Goal: Check status: Check status

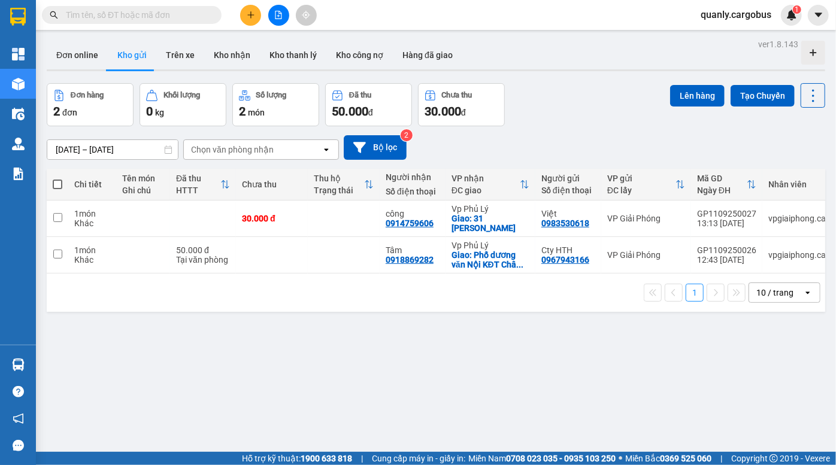
click at [281, 17] on icon "file-add" at bounding box center [278, 15] width 7 height 8
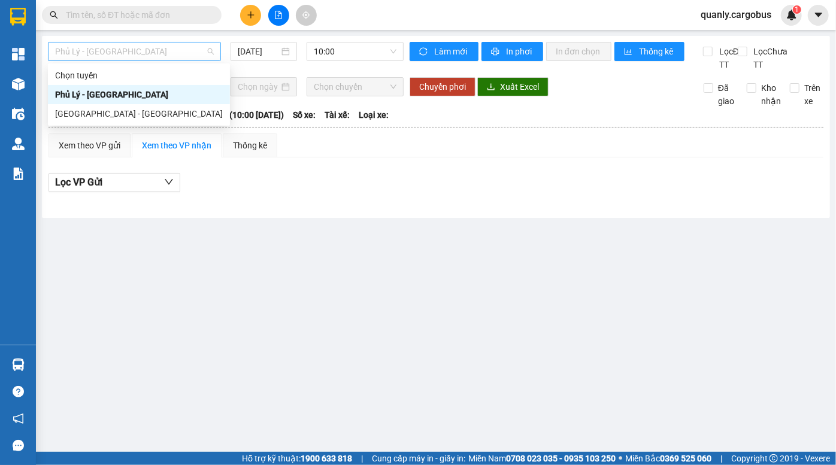
click at [125, 57] on span "Phủ Lý - [GEOGRAPHIC_DATA]" at bounding box center [134, 52] width 159 height 18
click at [108, 118] on div "[GEOGRAPHIC_DATA] - [GEOGRAPHIC_DATA]" at bounding box center [139, 113] width 168 height 13
type input "[DATE]"
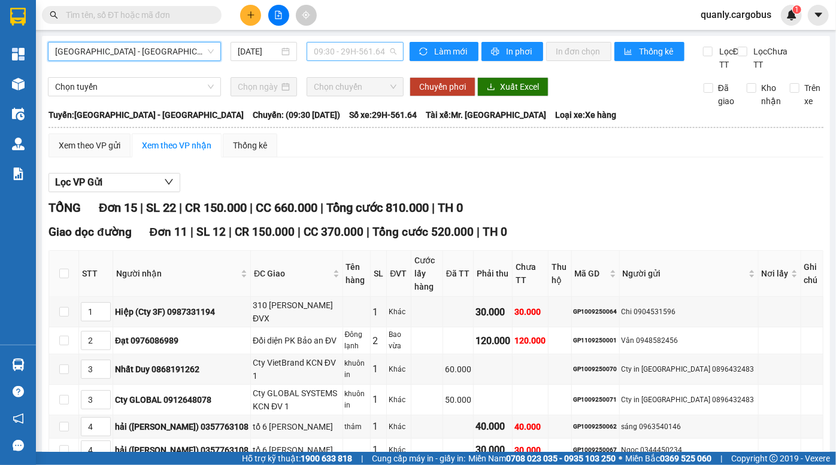
click at [340, 51] on span "09:30 - 29H-561.64" at bounding box center [355, 52] width 83 height 18
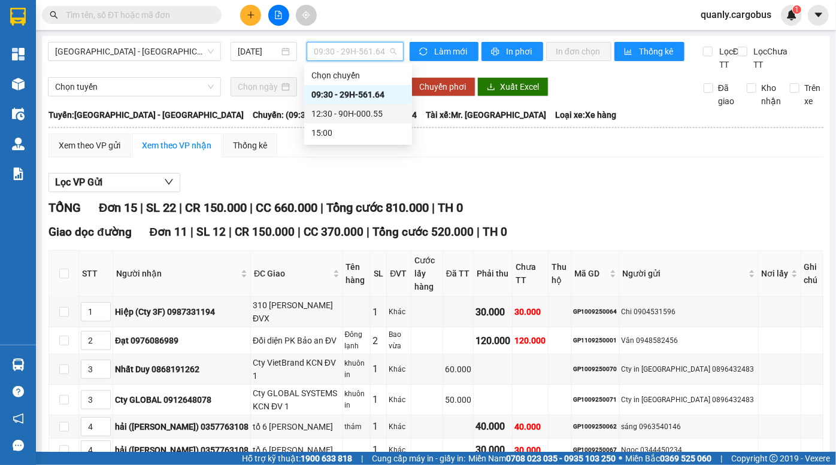
click at [332, 110] on div "12:30 - 90H-000.55" at bounding box center [357, 113] width 93 height 13
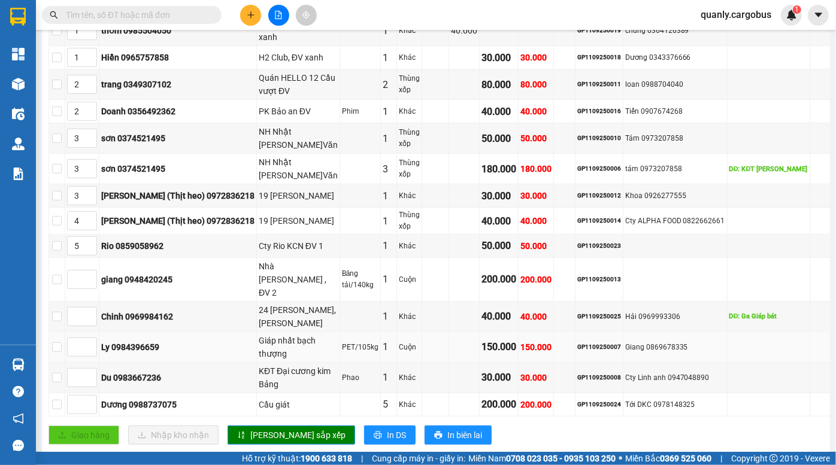
scroll to position [272, 0]
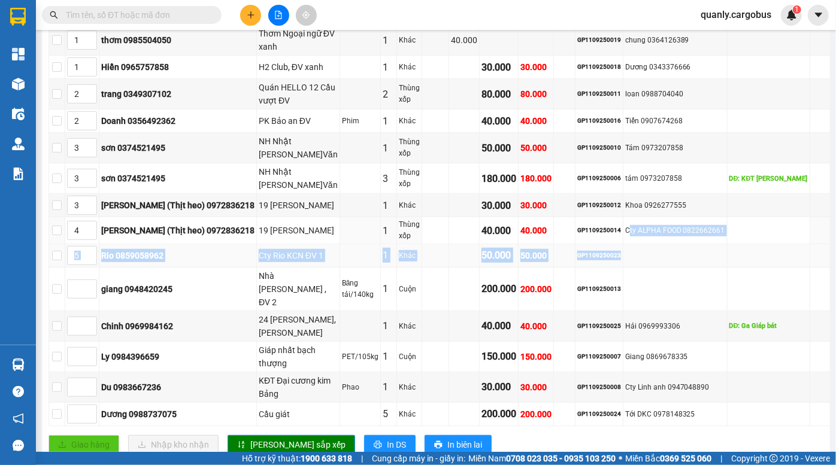
drag, startPoint x: 641, startPoint y: 231, endPoint x: 653, endPoint y: 261, distance: 32.0
click at [653, 261] on tbody "1 thơm 0985504050 Thơm Ngoại ngữ ĐV xanh 1 Khác 40.000 GP1109250019 chung 03641…" at bounding box center [439, 225] width 781 height 401
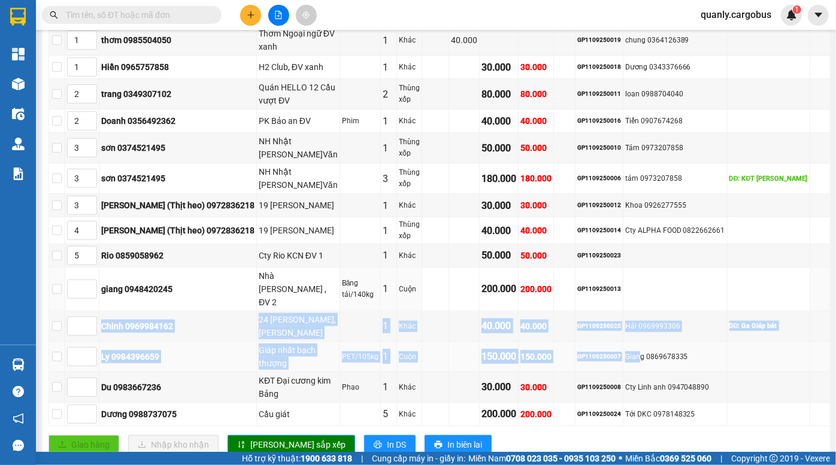
drag, startPoint x: 640, startPoint y: 293, endPoint x: 651, endPoint y: 343, distance: 50.8
click at [651, 343] on tbody "1 thơm 0985504050 Thơm Ngoại ngữ ĐV xanh 1 Khác 40.000 GP1109250019 chung 03641…" at bounding box center [439, 225] width 781 height 401
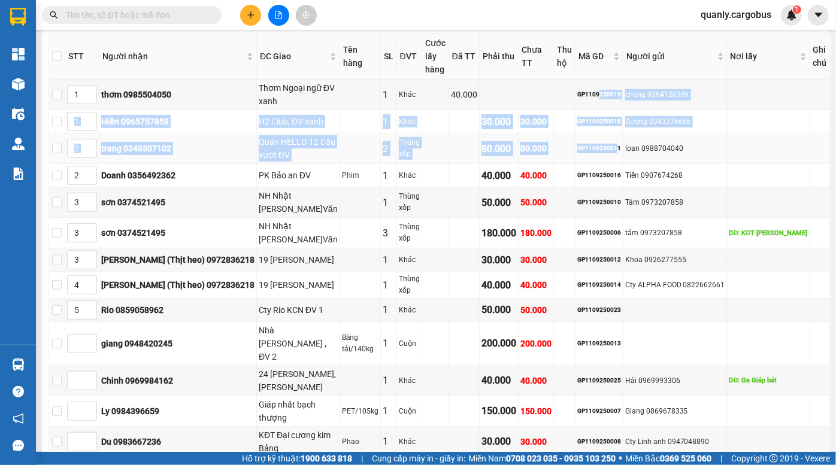
drag, startPoint x: 611, startPoint y: 98, endPoint x: 624, endPoint y: 162, distance: 65.3
click at [627, 151] on tbody "1 thơm 0985504050 Thơm Ngoại ngữ ĐV xanh 1 Khác 40.000 GP1109250019 chung 03641…" at bounding box center [439, 280] width 781 height 401
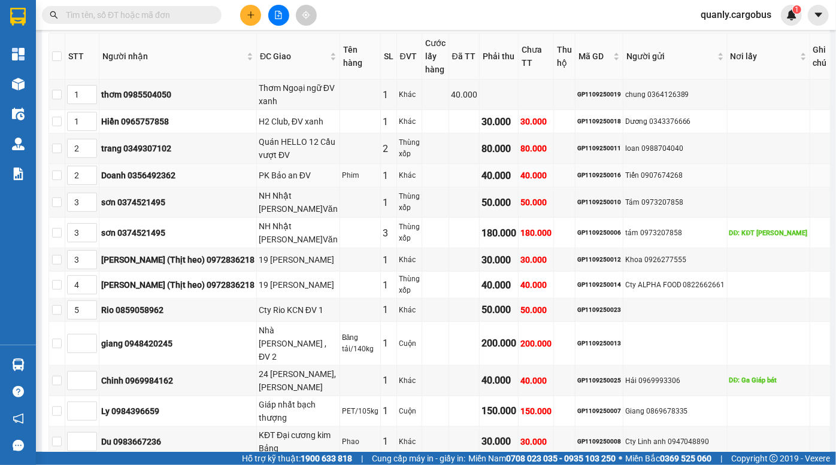
click at [620, 171] on div "GP1109250016" at bounding box center [599, 176] width 44 height 10
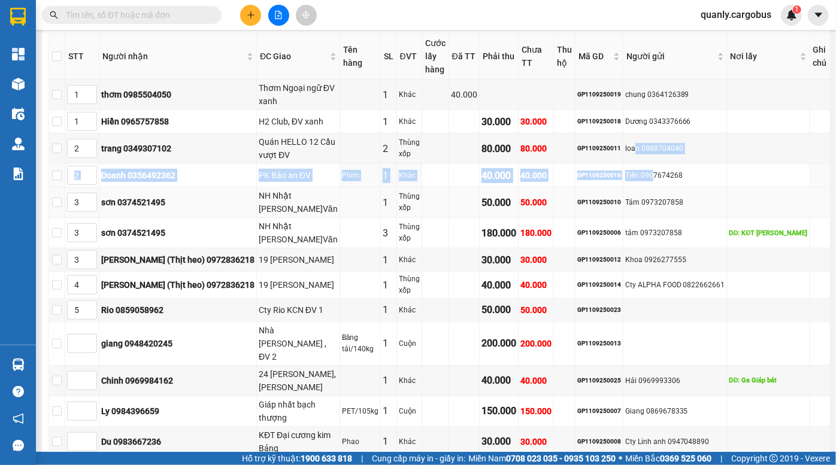
drag, startPoint x: 650, startPoint y: 151, endPoint x: 665, endPoint y: 198, distance: 49.8
click at [665, 193] on tbody "1 thơm 0985504050 Thơm Ngoại ngữ ĐV xanh 1 Khác 40.000 GP1109250019 chung 03641…" at bounding box center [439, 280] width 781 height 401
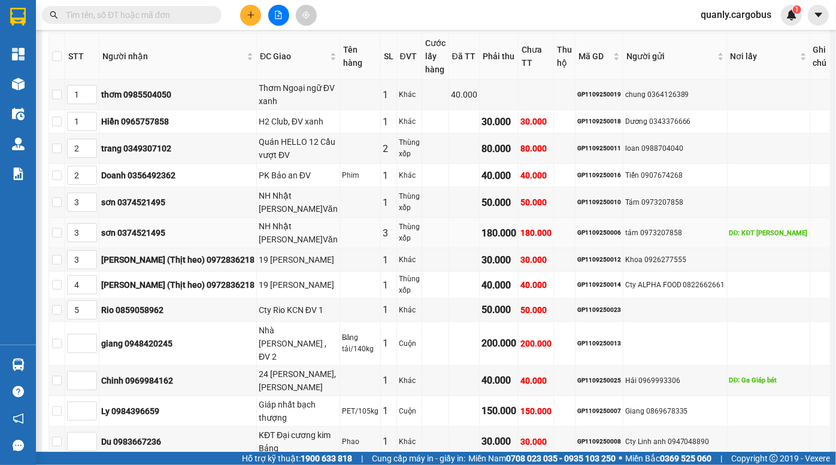
click at [664, 244] on td "tám 0973207858" at bounding box center [675, 233] width 104 height 31
drag, startPoint x: 526, startPoint y: 311, endPoint x: 574, endPoint y: 317, distance: 48.8
click at [568, 317] on tr "5 Rio 0859058962 Cty Rio KCN ĐV 1 1 Khác 50.000 50.000 GP1109250023" at bounding box center [439, 310] width 781 height 23
click at [574, 317] on td at bounding box center [565, 310] width 22 height 23
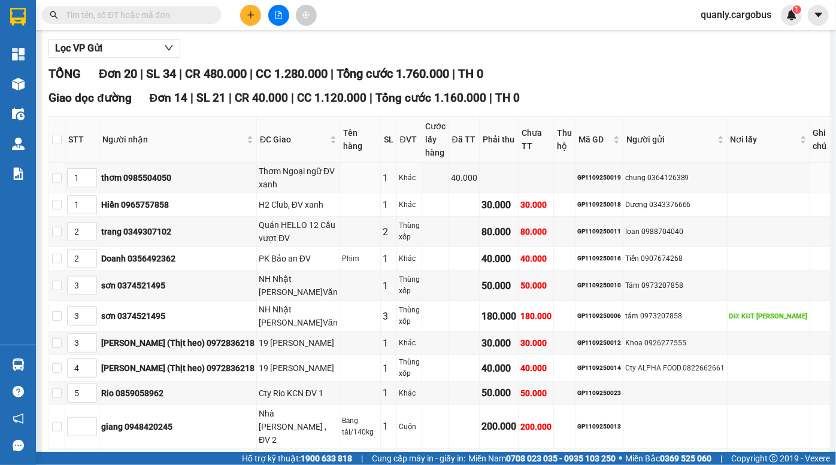
scroll to position [0, 0]
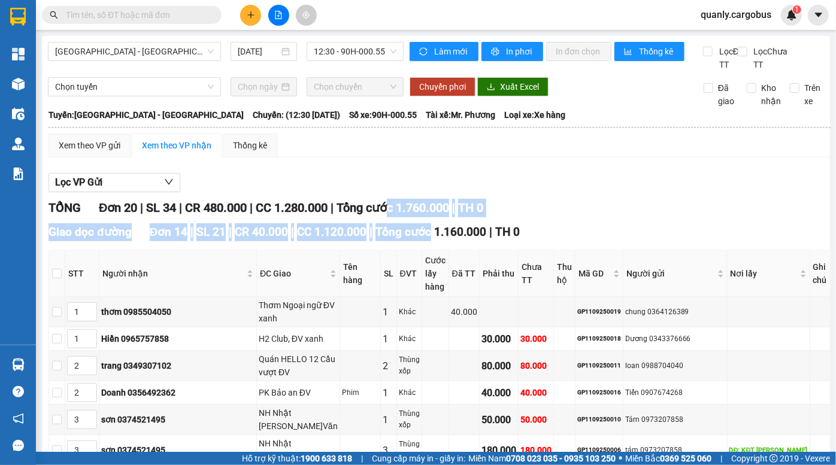
drag, startPoint x: 409, startPoint y: 227, endPoint x: 423, endPoint y: 233, distance: 15.3
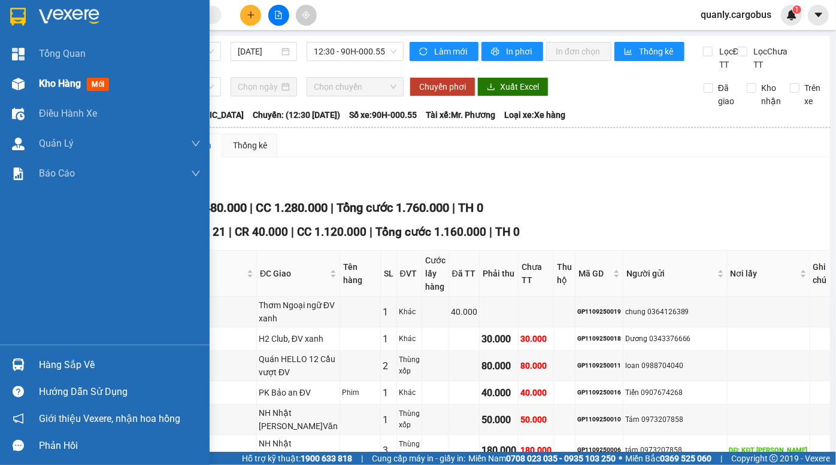
click at [27, 87] on div at bounding box center [18, 84] width 21 height 21
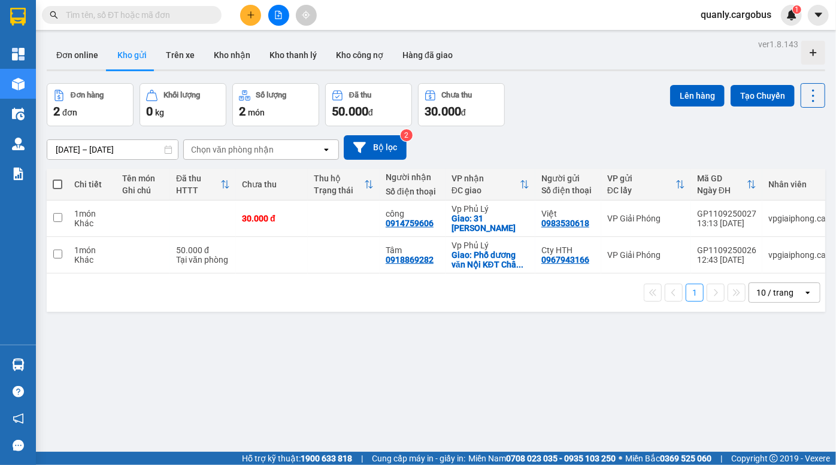
click at [586, 123] on div "Đơn hàng 2 đơn Khối lượng 0 kg Số lượng 2 món Đã thu 50.000 đ Chưa thu 30.000 đ…" at bounding box center [436, 104] width 778 height 43
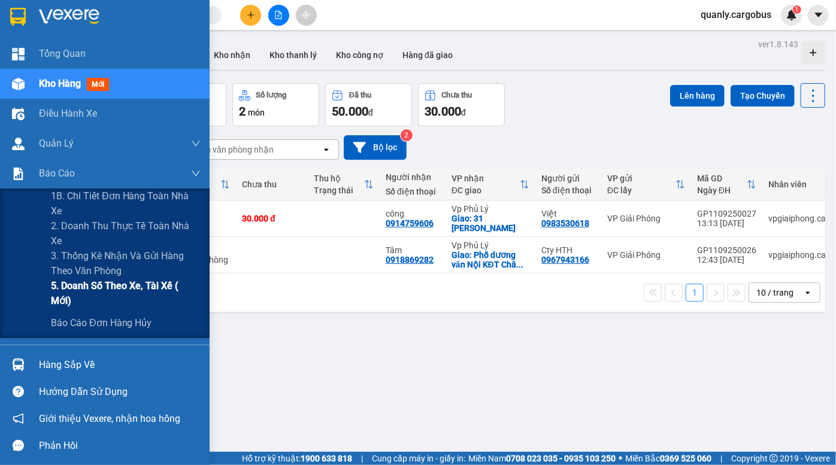
click at [157, 296] on span "5. Doanh số theo xe, tài xế ( mới)" at bounding box center [126, 293] width 150 height 30
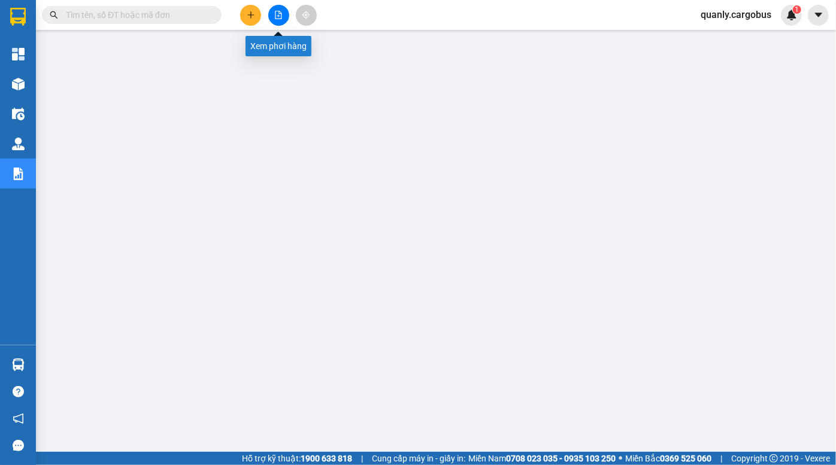
click at [280, 14] on icon "file-add" at bounding box center [278, 15] width 8 height 8
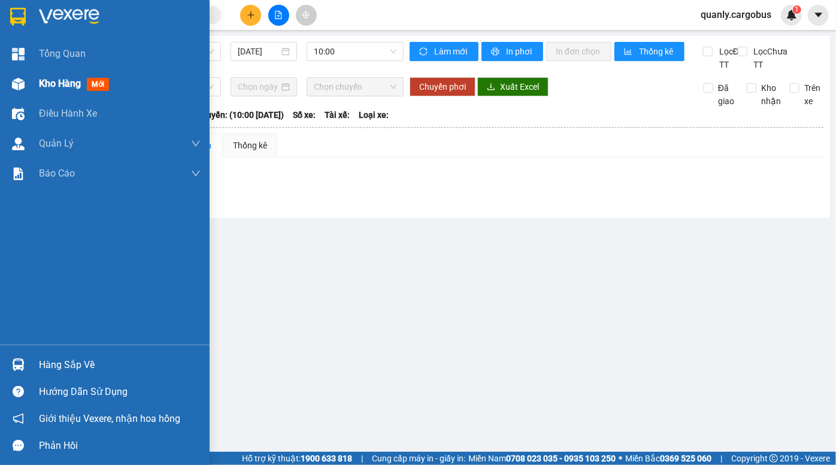
click at [25, 84] on div at bounding box center [18, 84] width 21 height 21
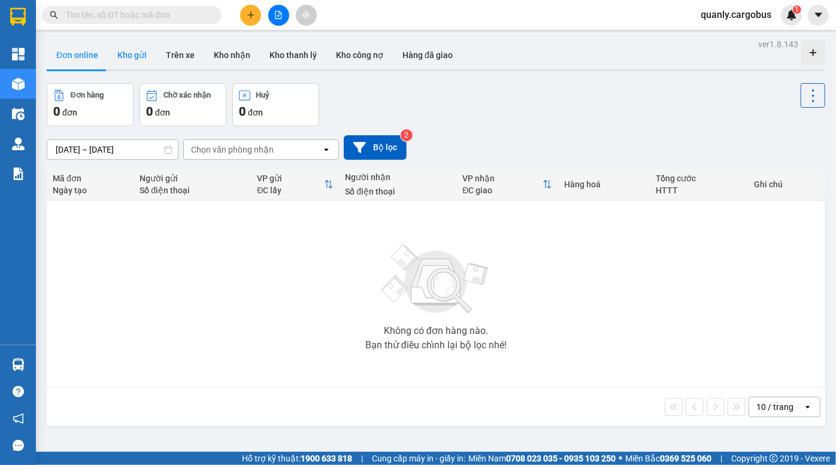
click at [134, 57] on button "Kho gửi" at bounding box center [132, 55] width 48 height 29
type input "[DATE] – [DATE]"
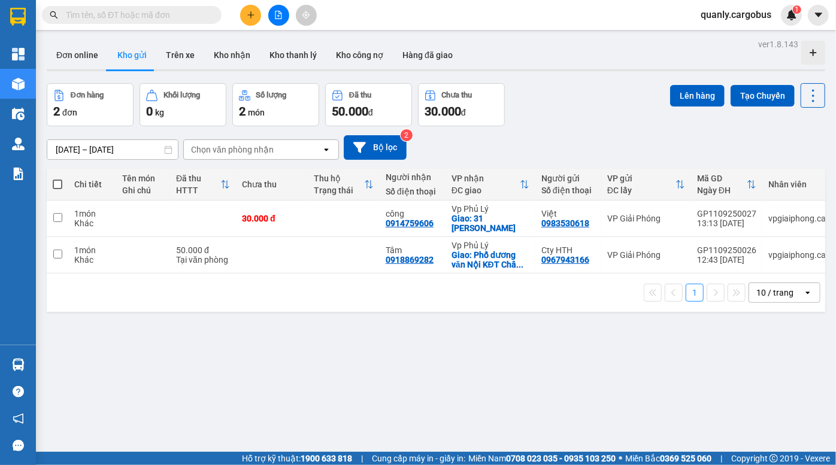
click at [545, 91] on div "Đơn hàng 2 đơn Khối lượng 0 kg Số lượng 2 món Đã thu 50.000 đ Chưa thu 30.000 đ…" at bounding box center [436, 104] width 778 height 43
click at [277, 10] on button at bounding box center [278, 15] width 21 height 21
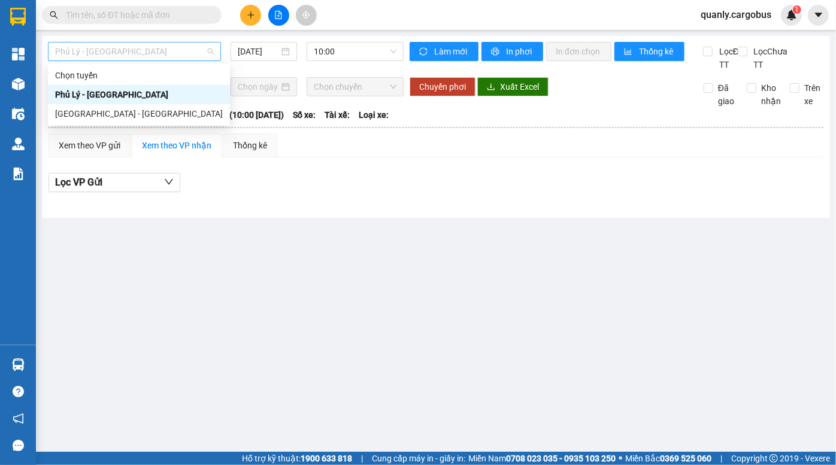
click at [135, 53] on span "Phủ Lý - [GEOGRAPHIC_DATA]" at bounding box center [134, 52] width 159 height 18
click at [128, 116] on div "[GEOGRAPHIC_DATA] - [GEOGRAPHIC_DATA]" at bounding box center [139, 113] width 168 height 13
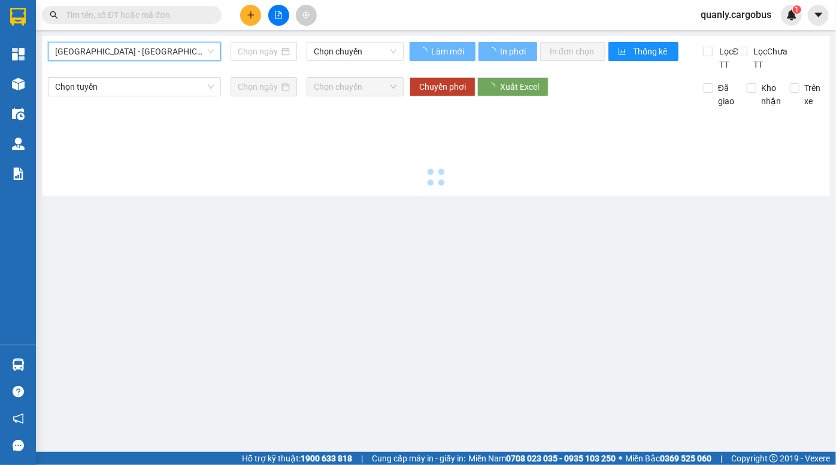
type input "[DATE]"
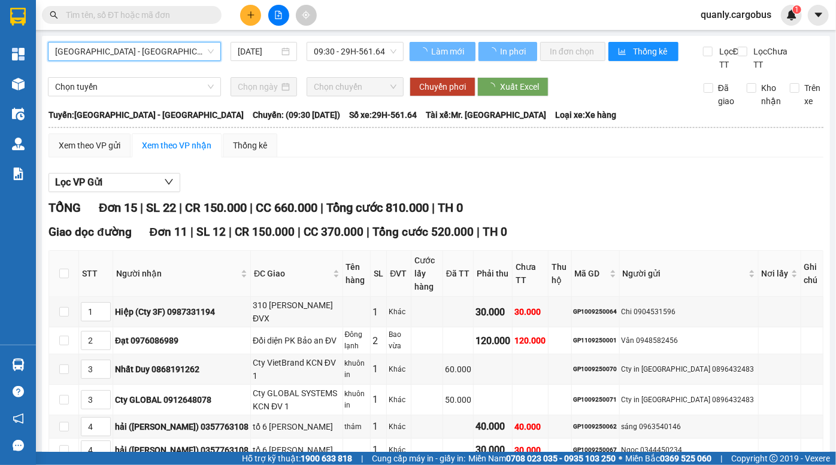
click at [350, 53] on span "09:30 - 29H-561.64" at bounding box center [355, 52] width 83 height 18
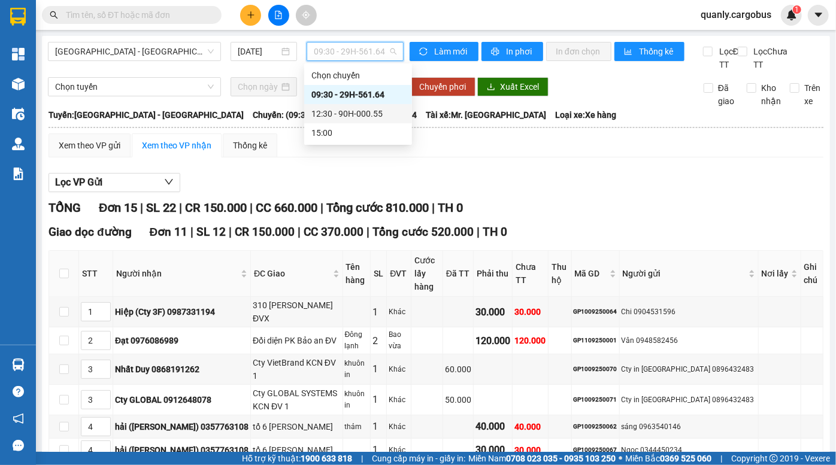
click at [359, 116] on div "12:30 - 90H-000.55" at bounding box center [357, 113] width 93 height 13
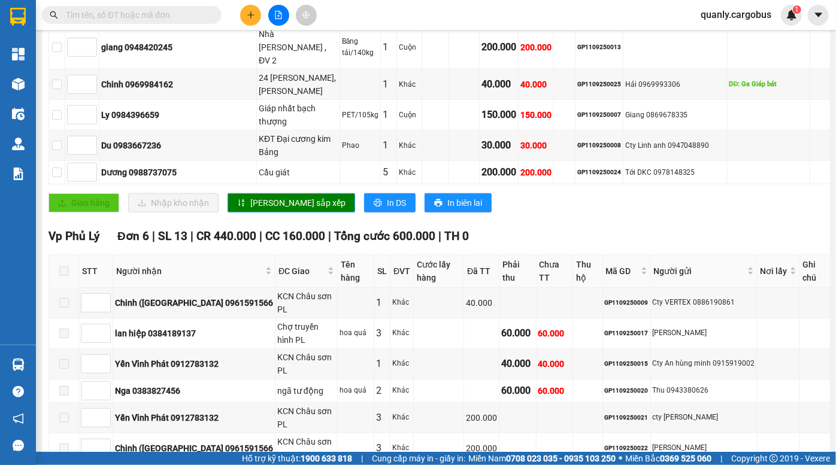
scroll to position [514, 0]
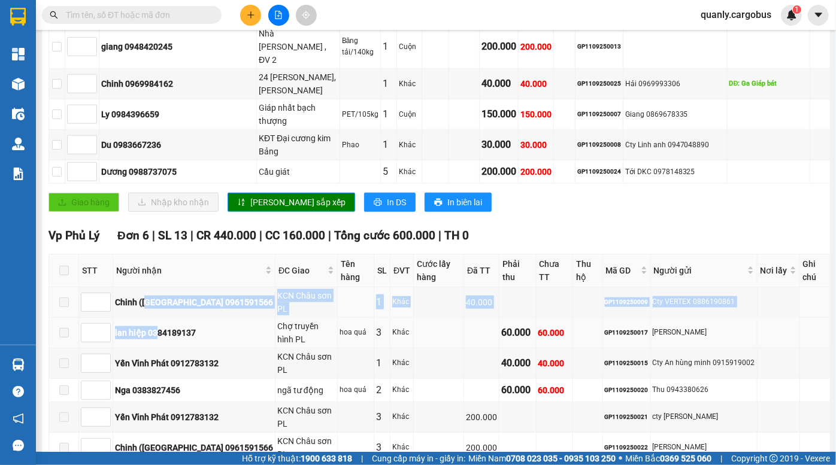
click at [163, 287] on tbody "Chinh (Hải Lâm 0961591566 KCN Châu sơn PL 1 Khác 40.000 GP1109250009 Cty VERTEX…" at bounding box center [439, 375] width 781 height 176
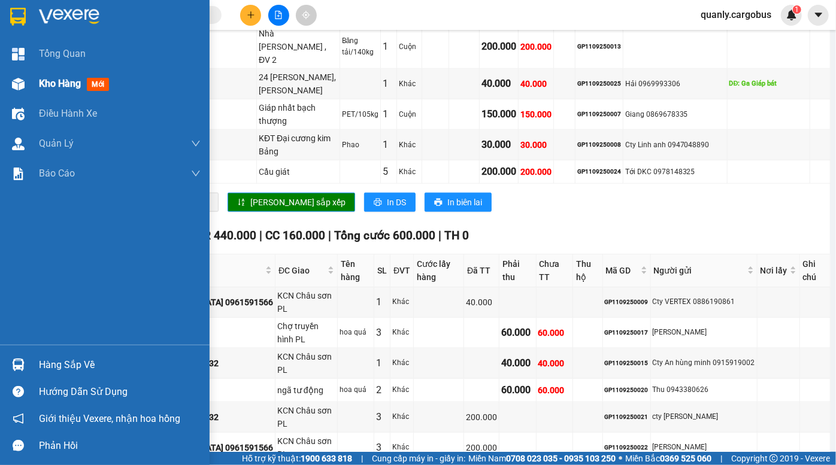
click at [31, 74] on div "Kho hàng mới" at bounding box center [105, 84] width 210 height 30
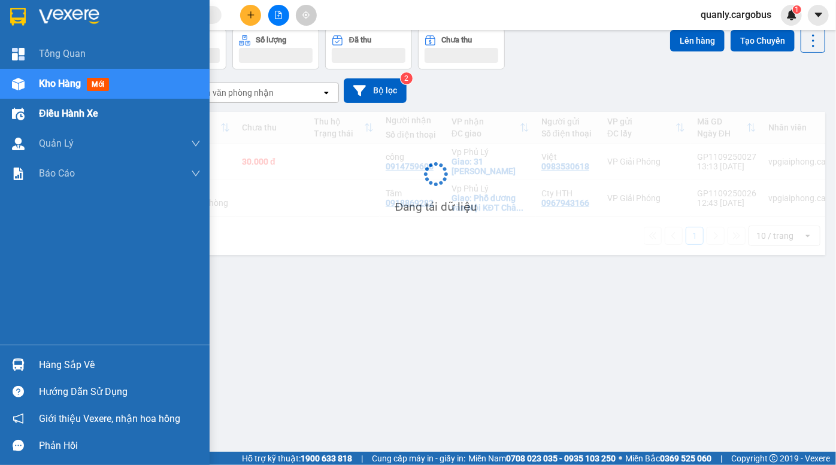
scroll to position [54, 0]
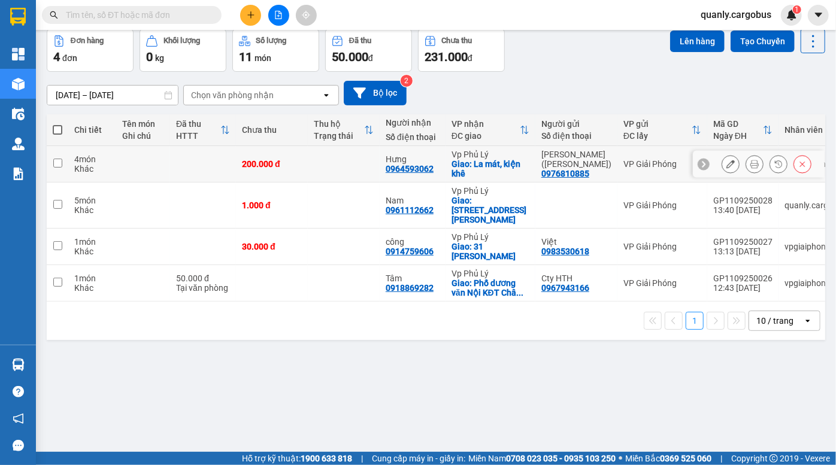
click at [774, 165] on icon at bounding box center [778, 164] width 8 height 8
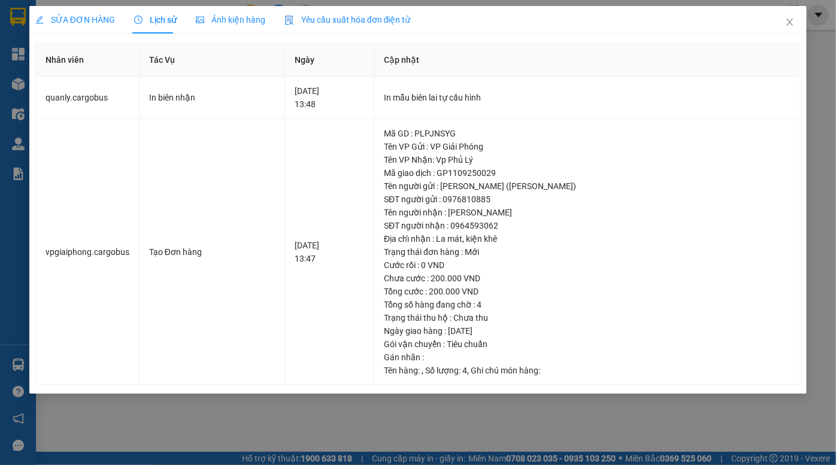
click at [228, 17] on span "Ảnh kiện hàng" at bounding box center [230, 20] width 69 height 10
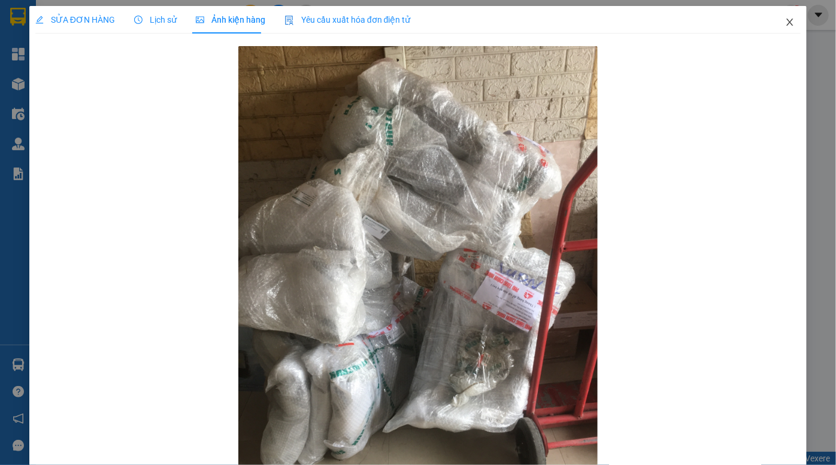
click at [785, 22] on icon "close" at bounding box center [790, 22] width 10 height 10
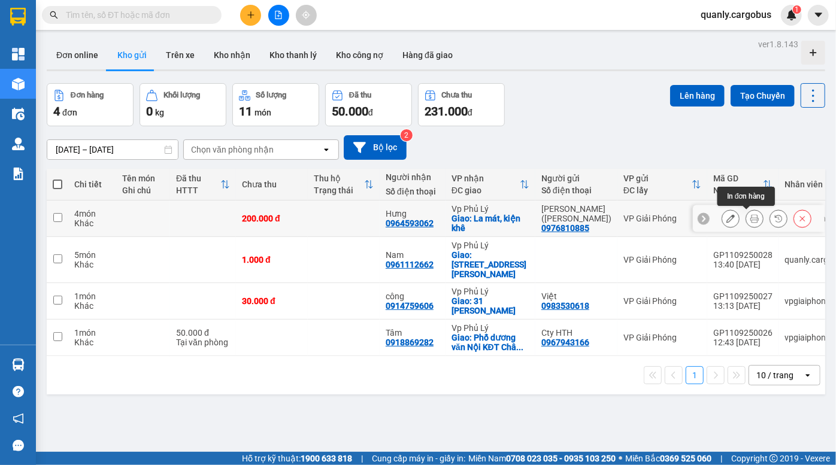
click at [750, 217] on icon at bounding box center [754, 218] width 8 height 8
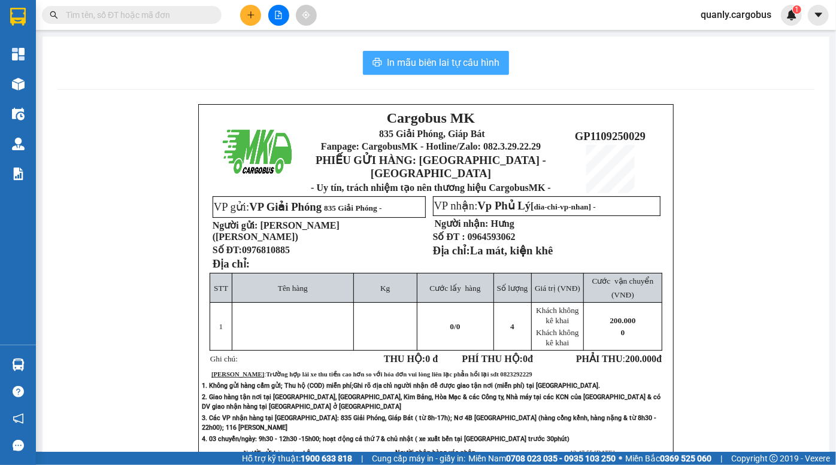
click at [443, 57] on span "In mẫu biên lai tự cấu hình" at bounding box center [443, 62] width 113 height 15
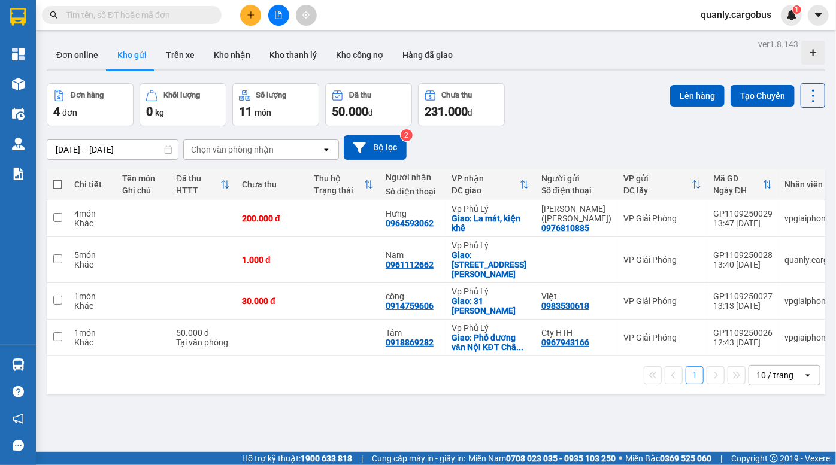
click at [550, 94] on div "Đơn hàng 4 đơn Khối lượng 0 kg Số lượng 11 món Đã thu 50.000 đ Chưa thu 231.000…" at bounding box center [436, 104] width 778 height 43
